Goal: Task Accomplishment & Management: Use online tool/utility

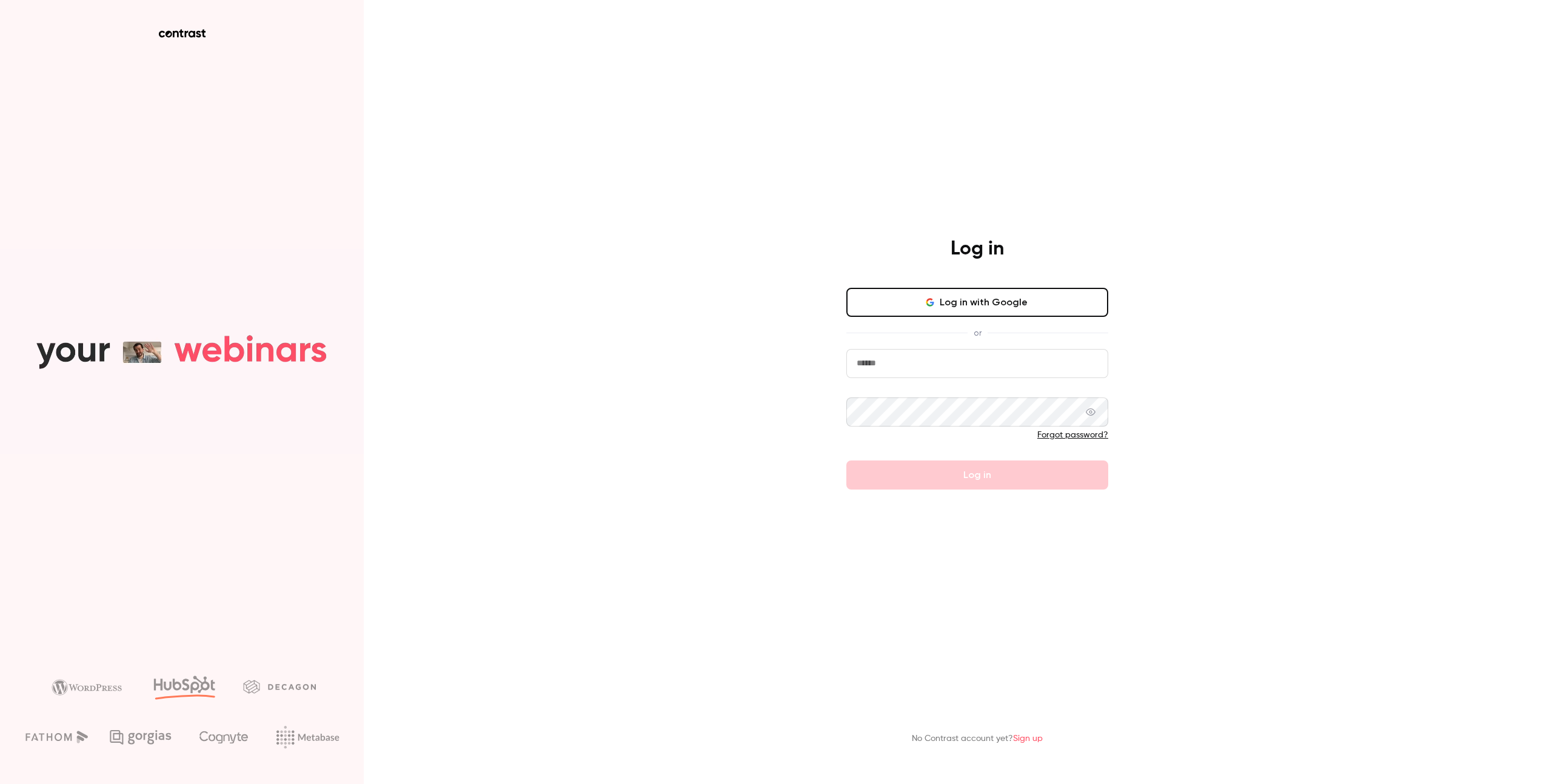
click at [986, 304] on button "Log in with Google" at bounding box center [977, 303] width 262 height 29
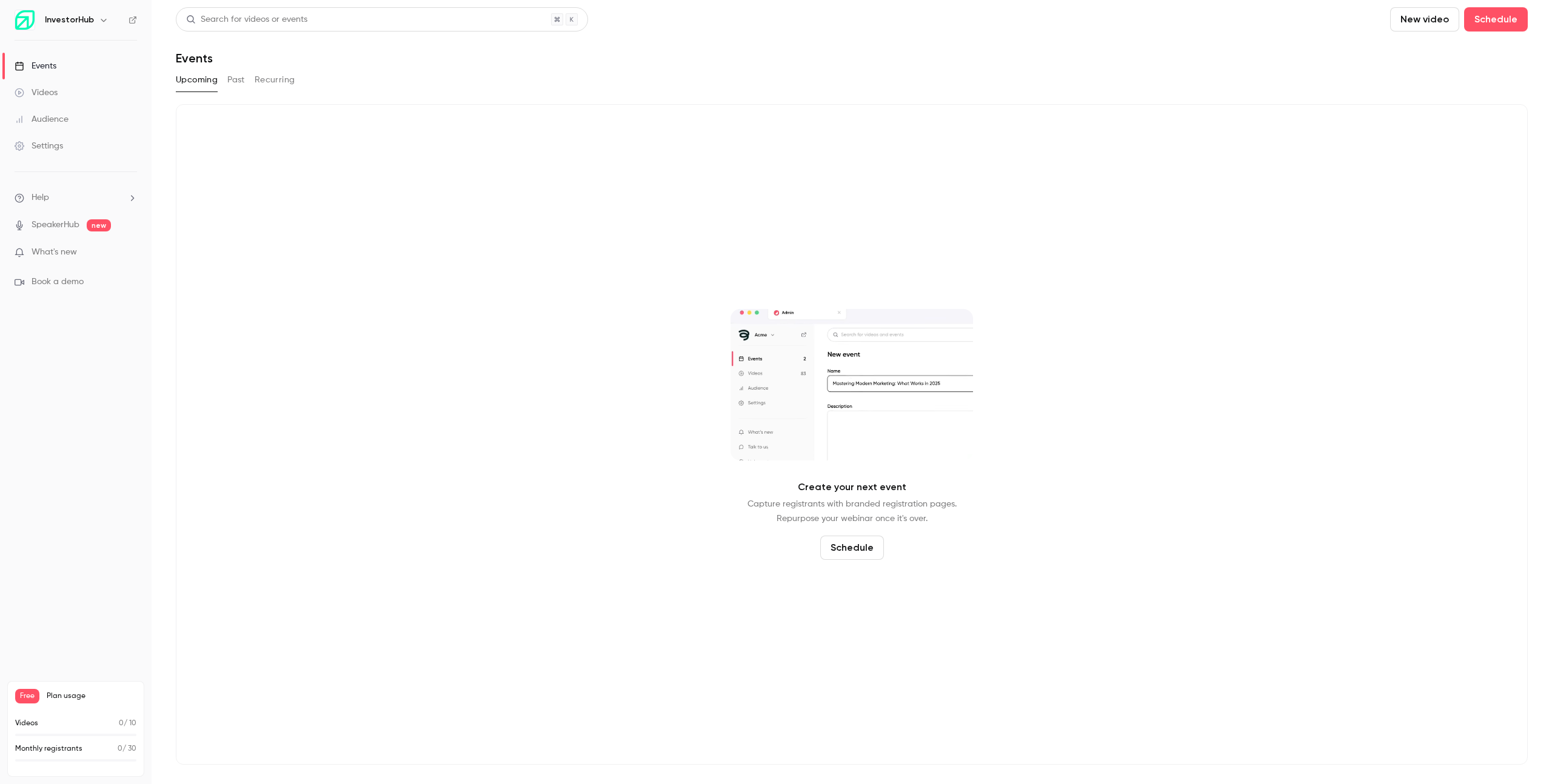
click at [238, 84] on button "Past" at bounding box center [236, 80] width 17 height 19
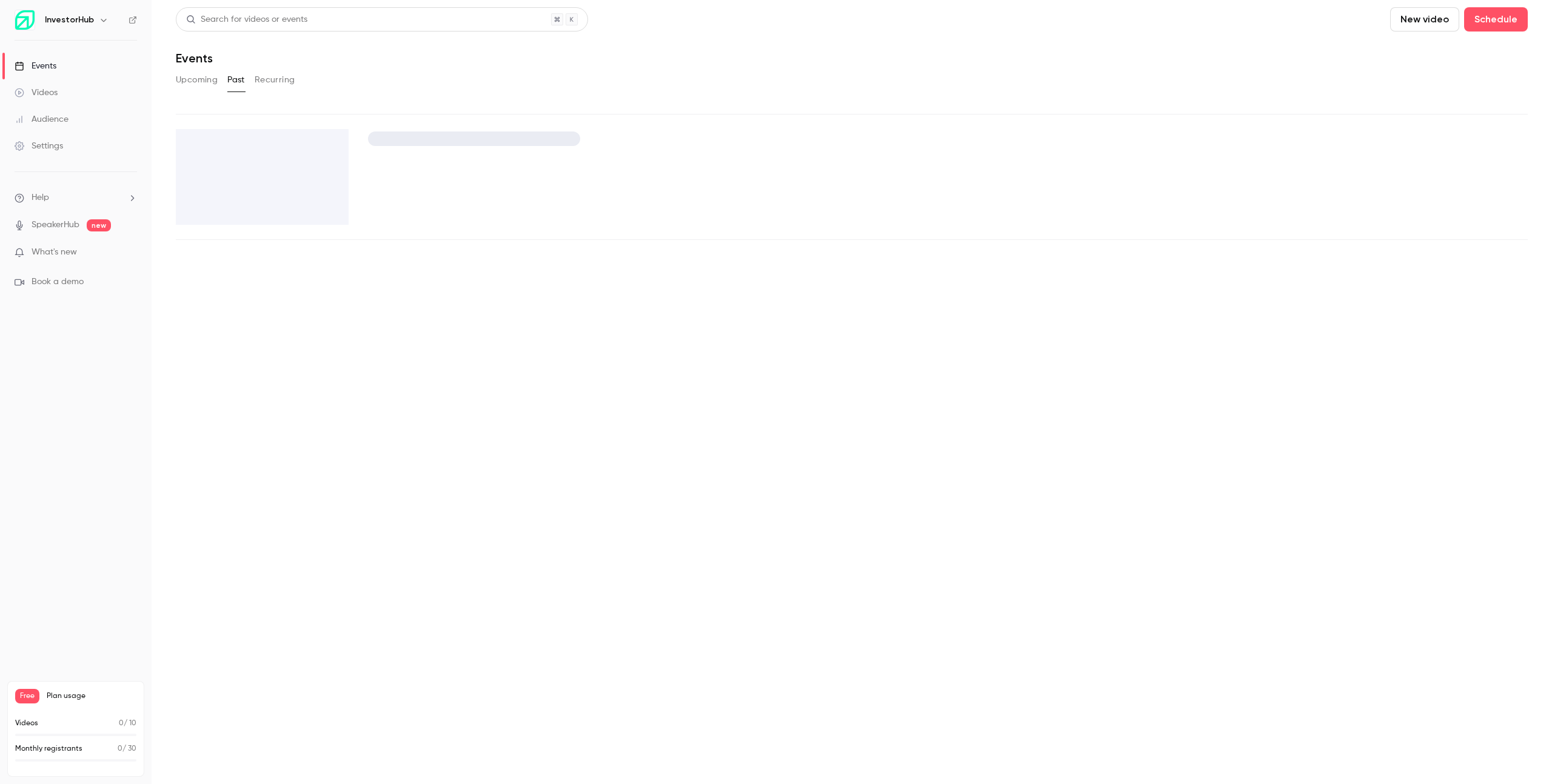
click at [279, 86] on main "Search for videos or events New video Schedule Events Upcoming Past Recurring" at bounding box center [852, 392] width 1401 height 784
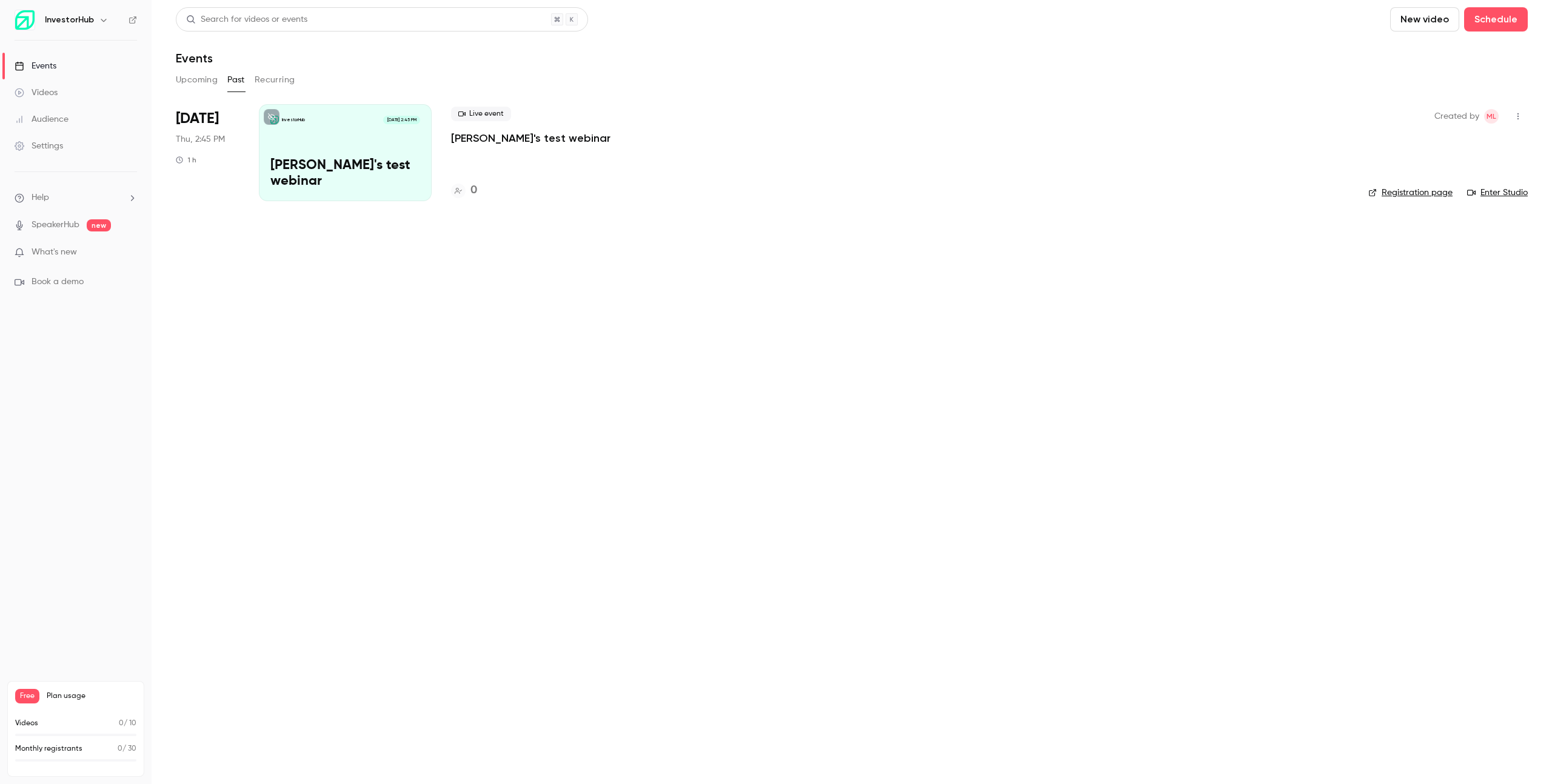
click at [288, 82] on button "Recurring" at bounding box center [274, 80] width 40 height 19
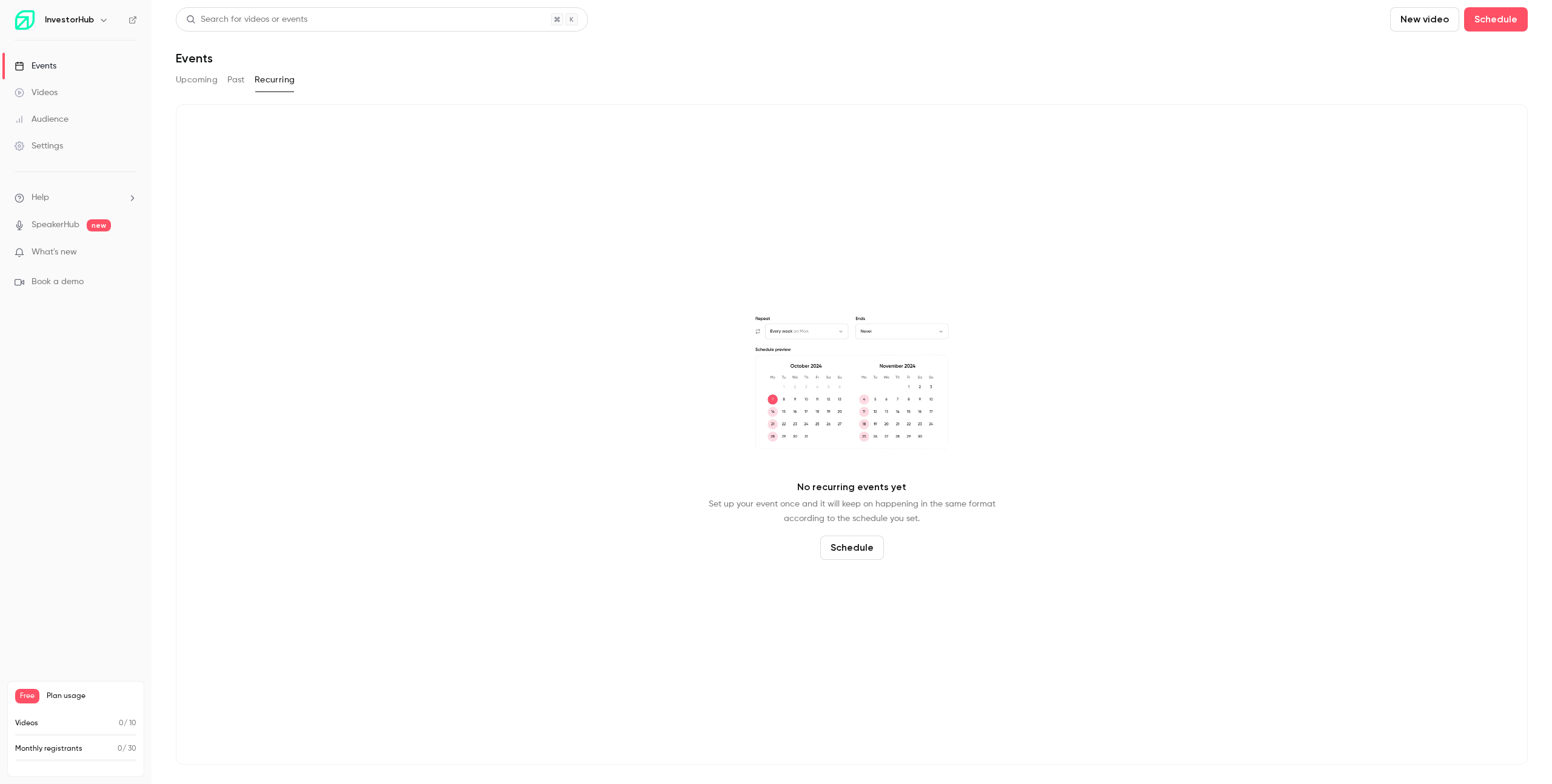
click at [205, 82] on button "Upcoming" at bounding box center [196, 80] width 42 height 19
click at [1440, 21] on button "New video" at bounding box center [1424, 19] width 69 height 25
click at [1352, 66] on div at bounding box center [776, 392] width 1552 height 784
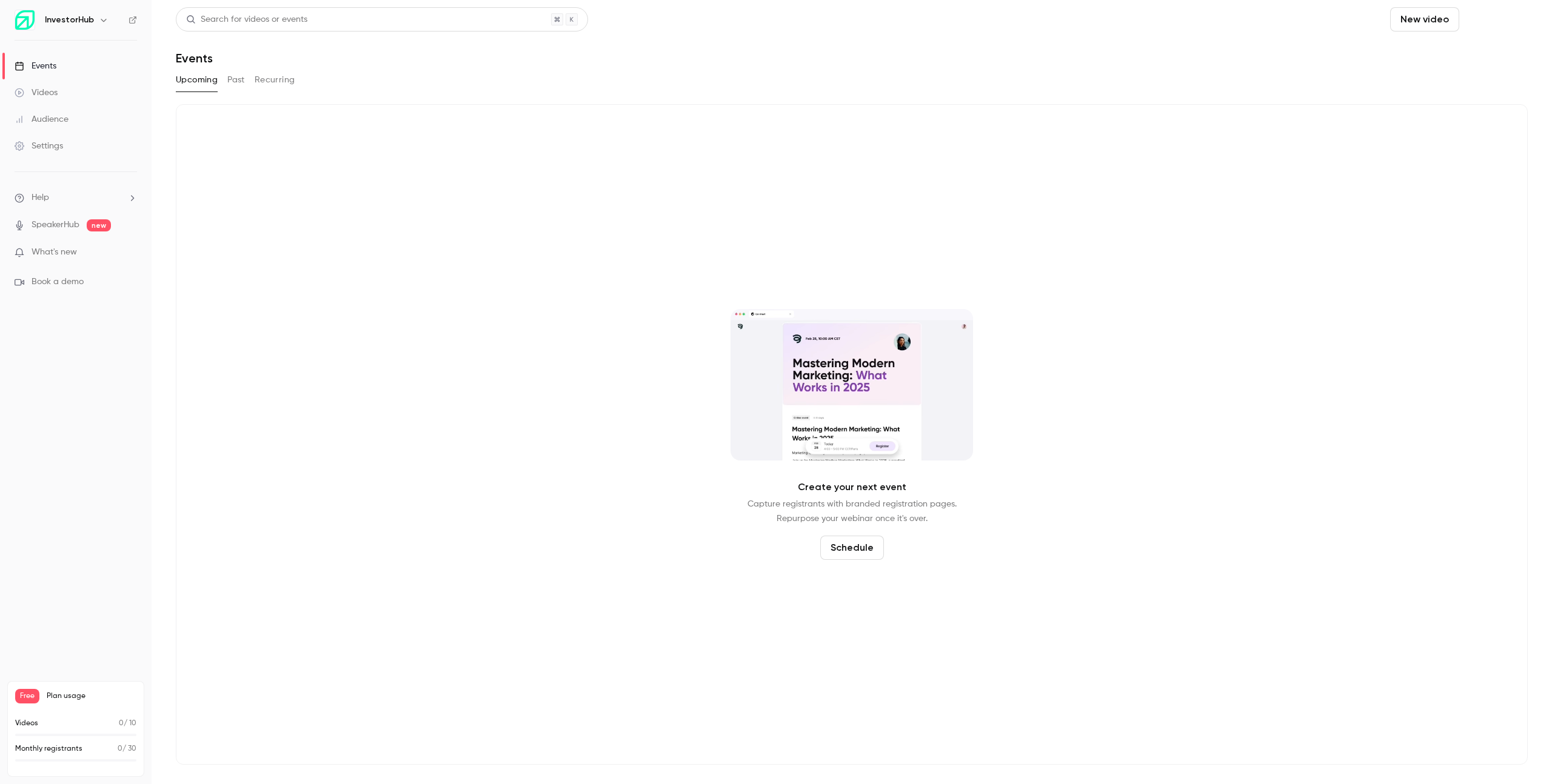
click at [1489, 24] on button "Schedule" at bounding box center [1496, 19] width 63 height 25
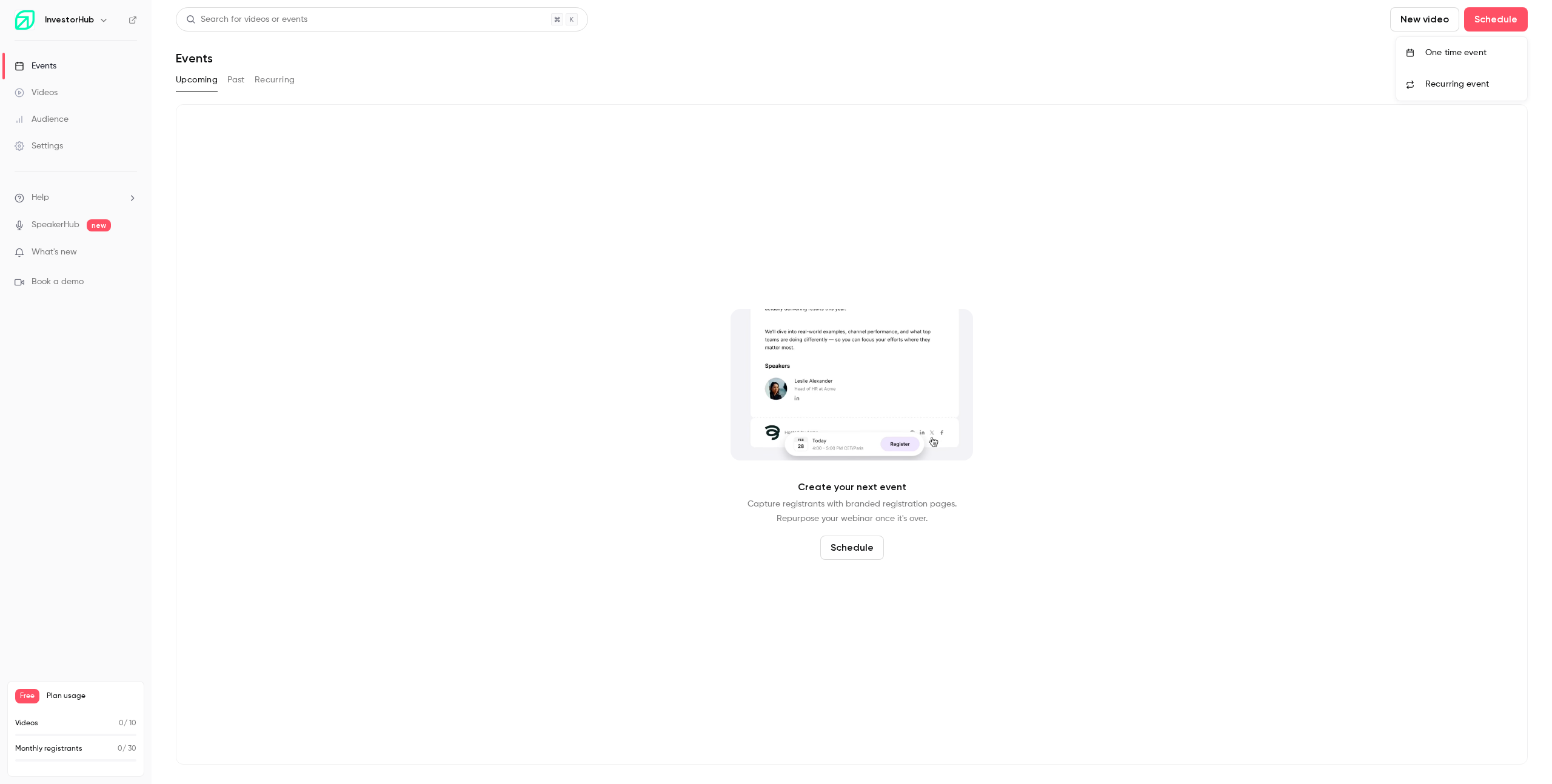
click at [1303, 60] on div at bounding box center [776, 392] width 1552 height 784
